Goal: Check status

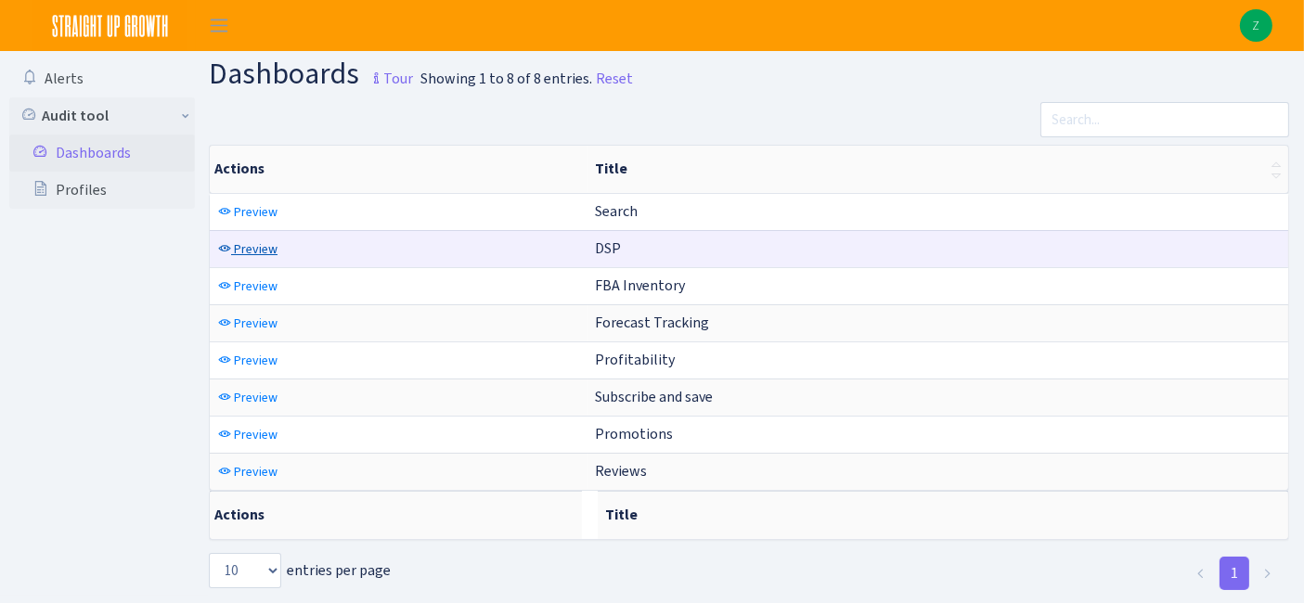
click at [259, 251] on span "Preview" at bounding box center [256, 249] width 44 height 18
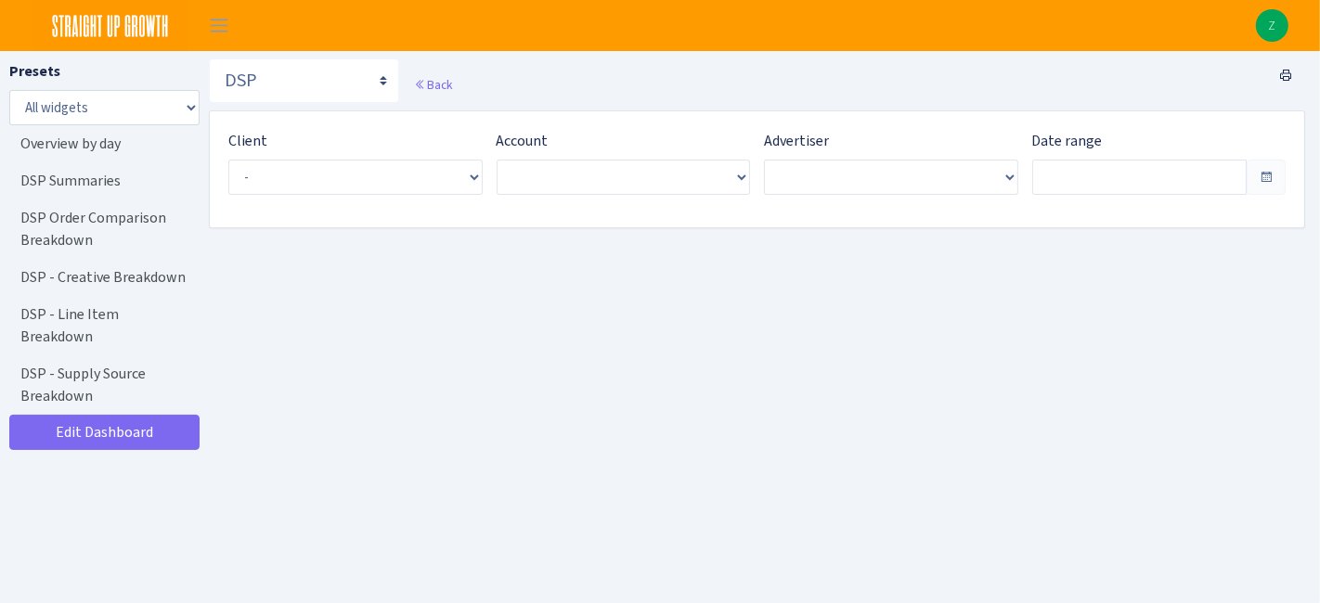
type input "Jul 19, 2025 - Aug 17, 2025"
click at [382, 179] on span "Select an entry" at bounding box center [347, 177] width 214 height 19
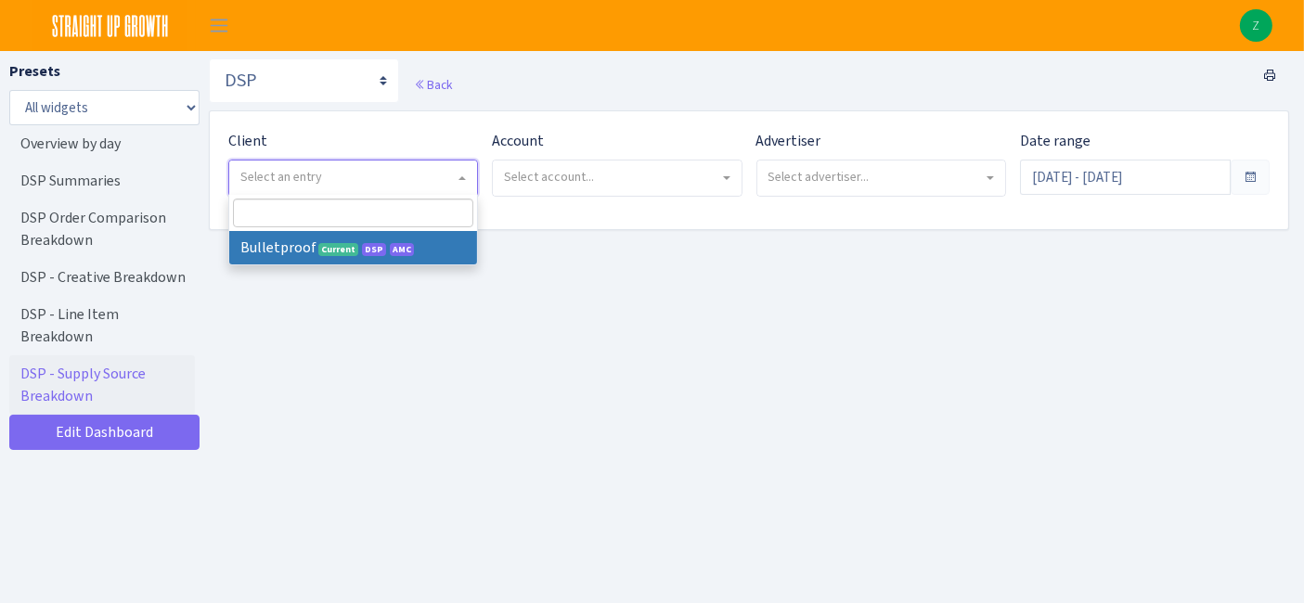
select select "409"
select select
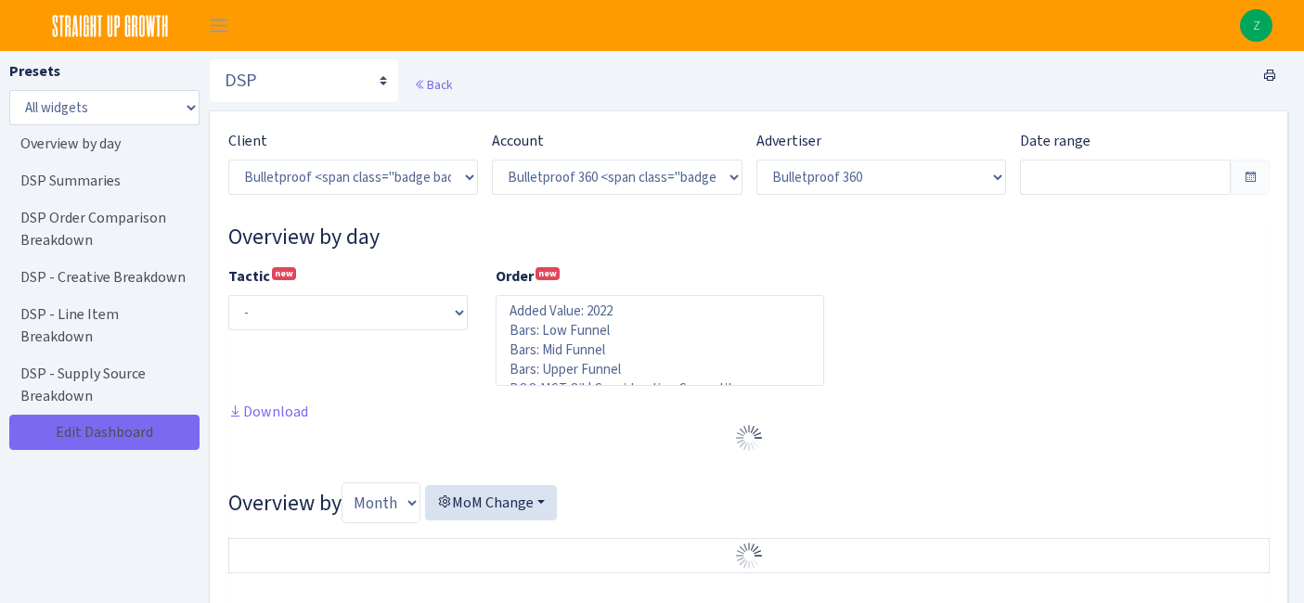
select select "3235730245795869"
select select "2888625790301"
select select
type input "Jul 22, 2025 - Aug 20, 2025"
type input "Jun 22, 2025 - Jul 21, 2025"
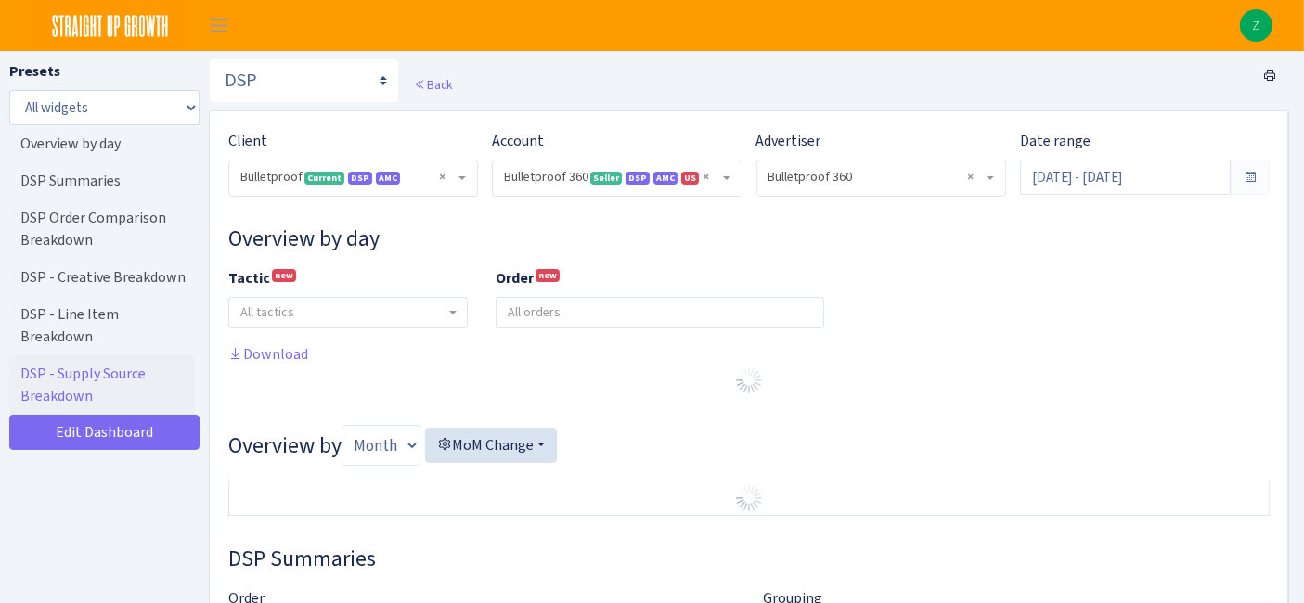
click at [1244, 173] on span at bounding box center [1250, 177] width 15 height 15
click at [1161, 181] on input "Jul 22, 2025 - Aug 20, 2025" at bounding box center [1125, 177] width 211 height 35
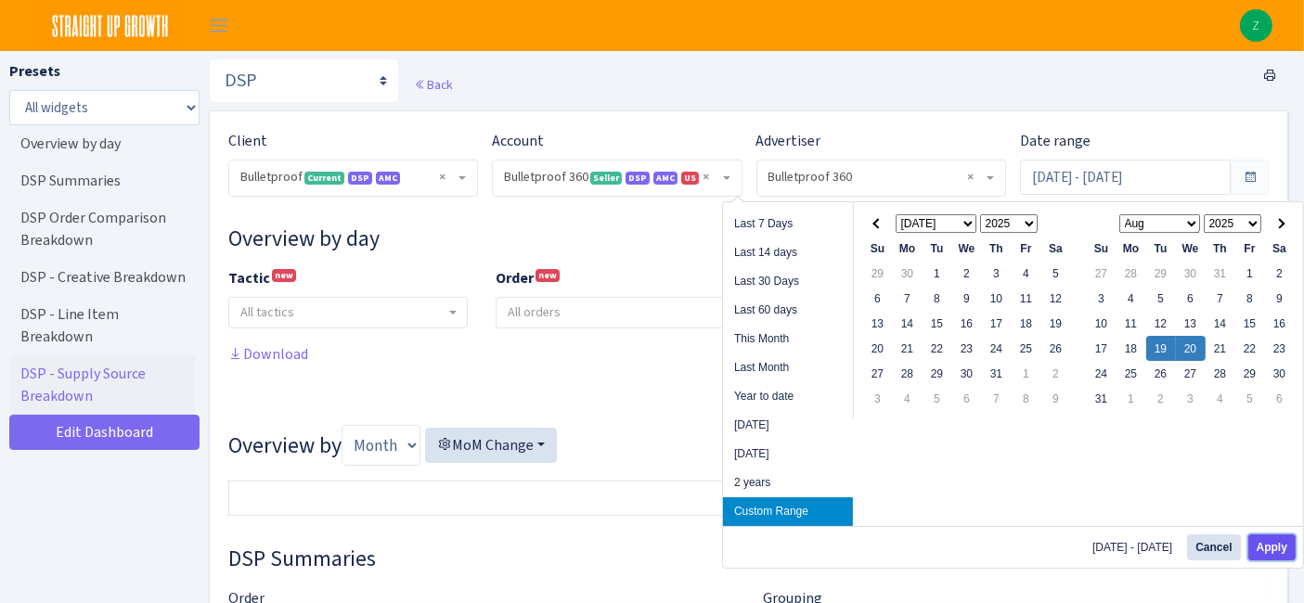
click at [1271, 548] on button "Apply" at bounding box center [1272, 548] width 47 height 26
type input "[DATE] - [DATE]"
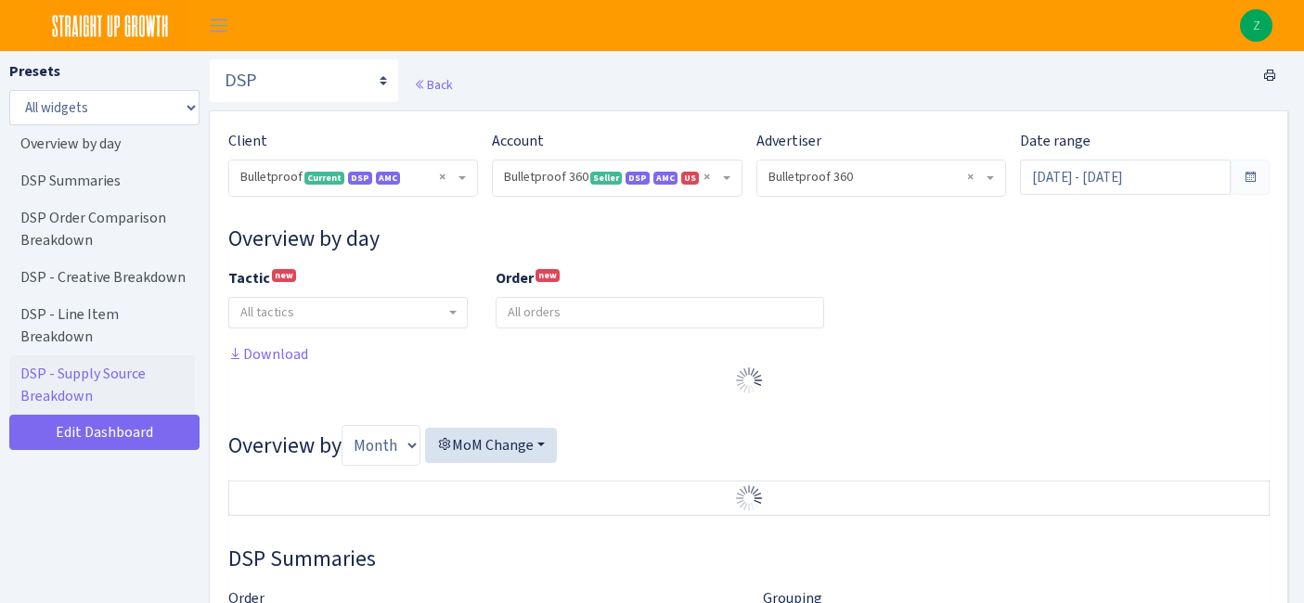
select select "3235730245795869"
select select "2888625790301"
select select
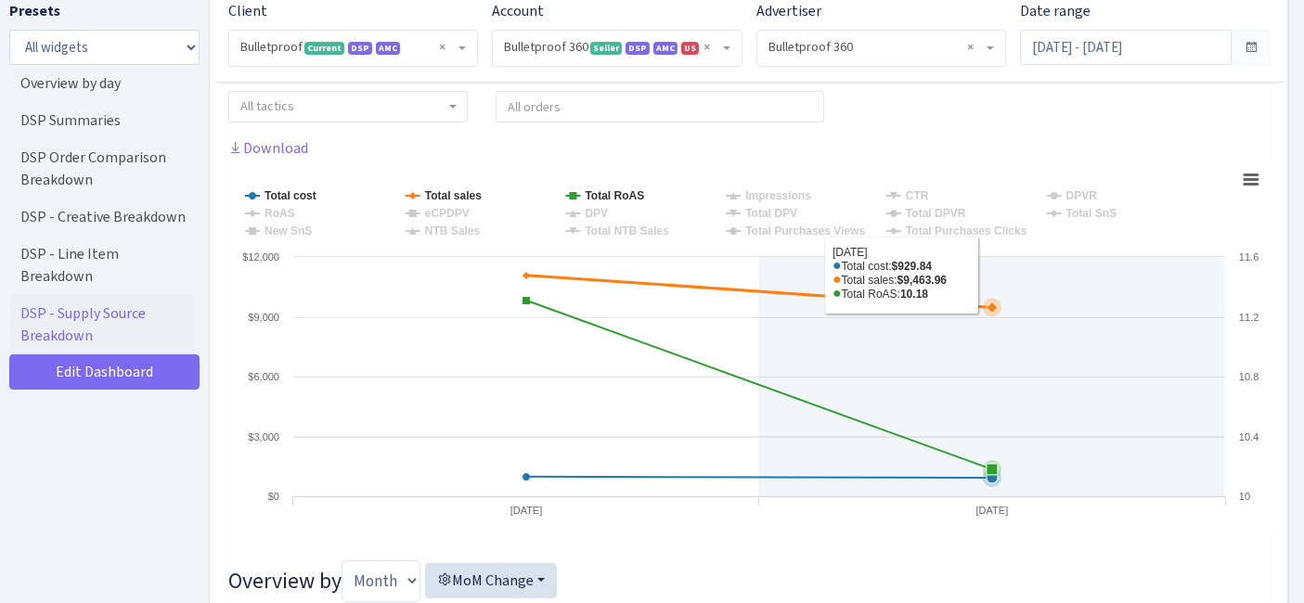
scroll to position [206, 0]
